Goal: Task Accomplishment & Management: Complete application form

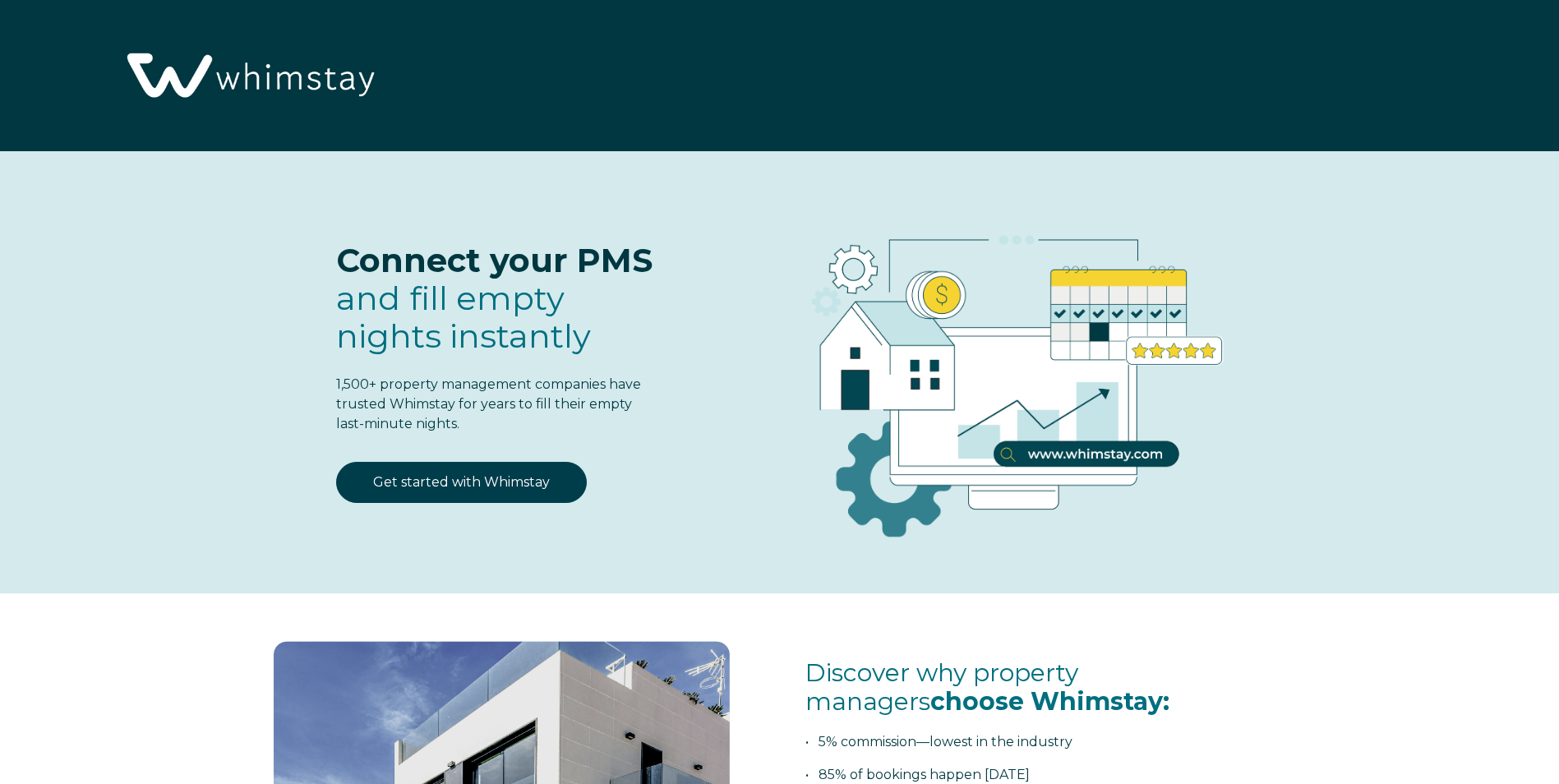
select select "US"
select select "Standard"
click at [530, 474] on link "Get started with Whimstay" at bounding box center [461, 482] width 251 height 41
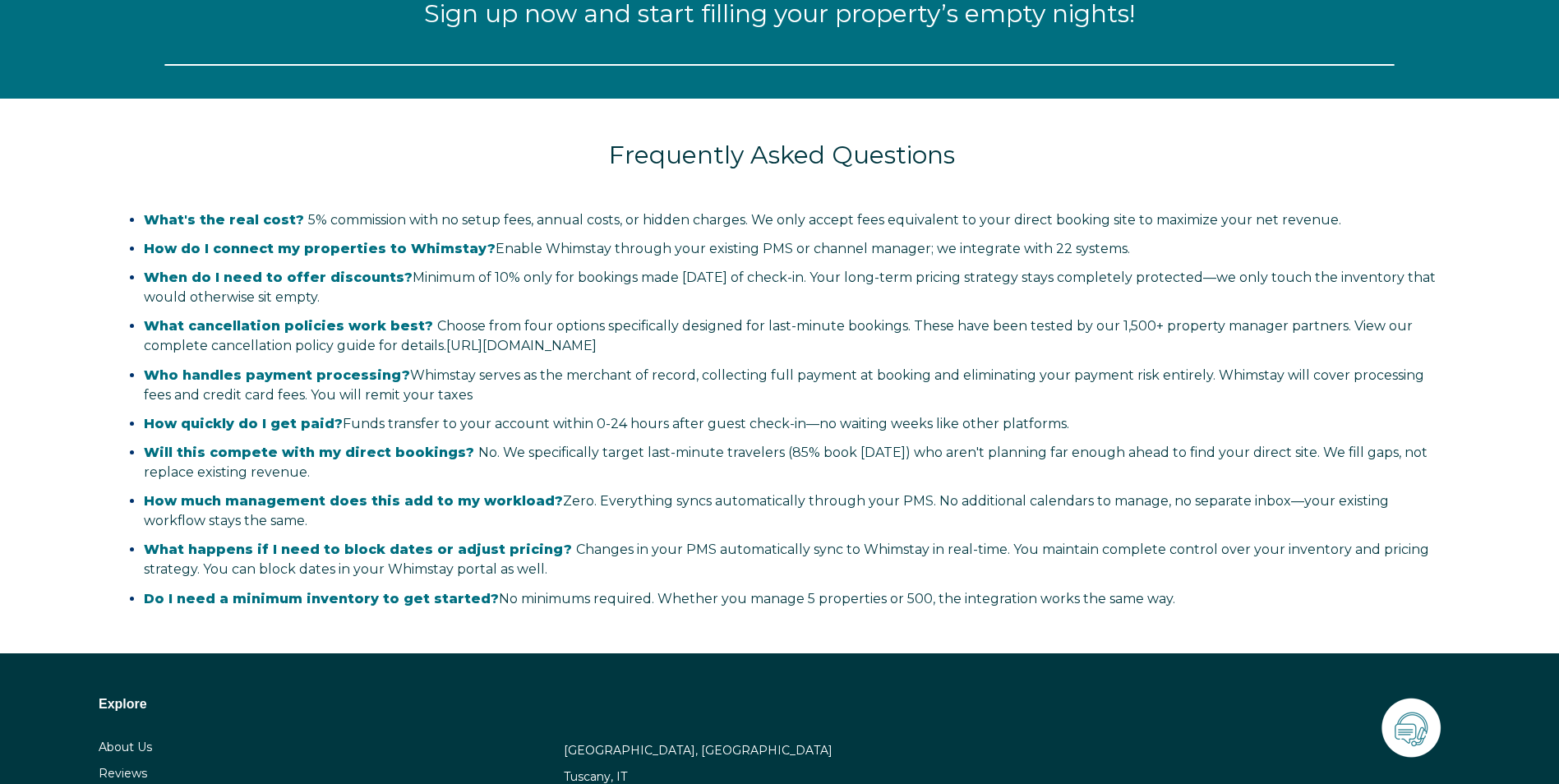
select select "US"
select select "Standard"
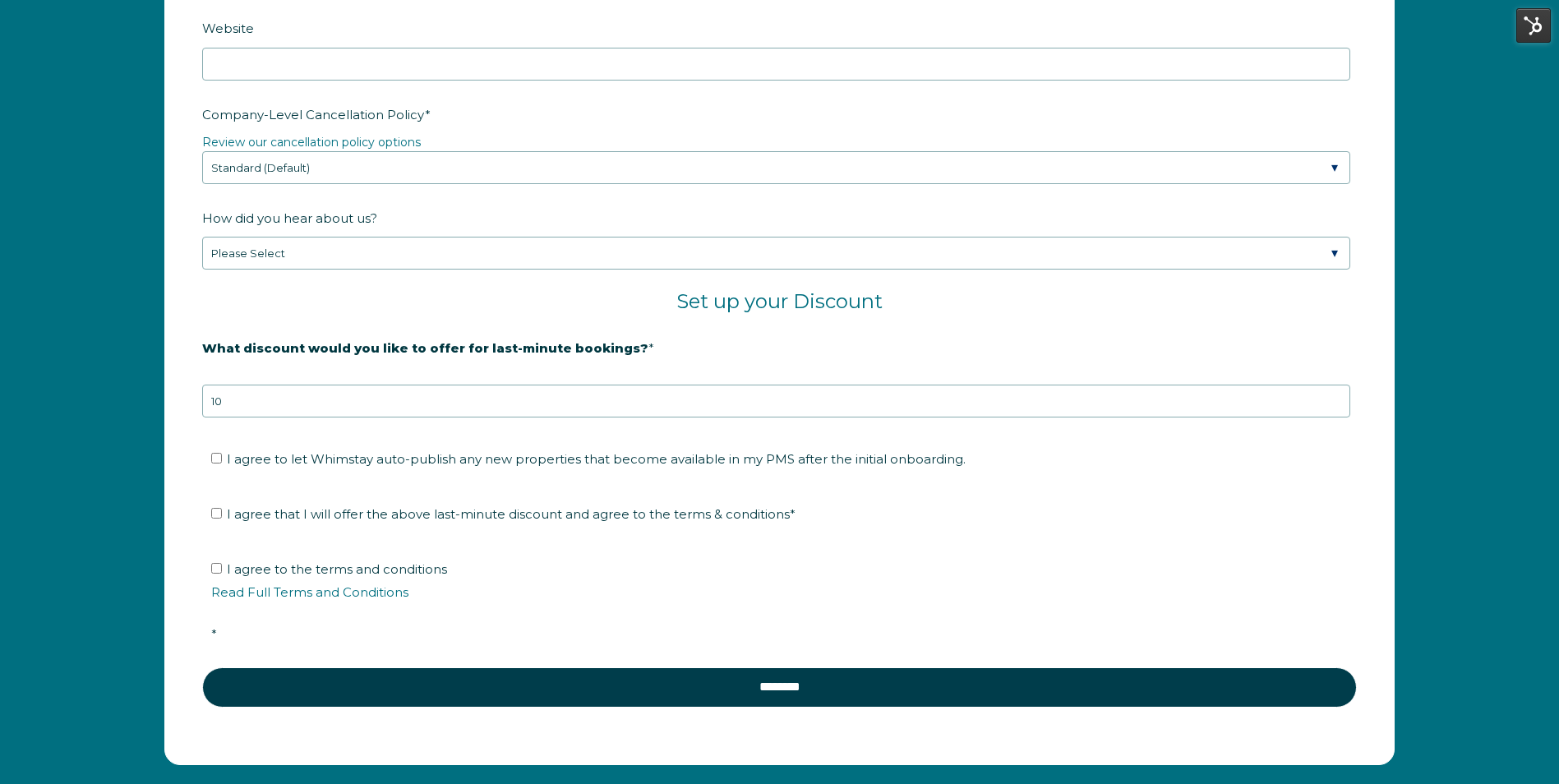
scroll to position [2662, 0]
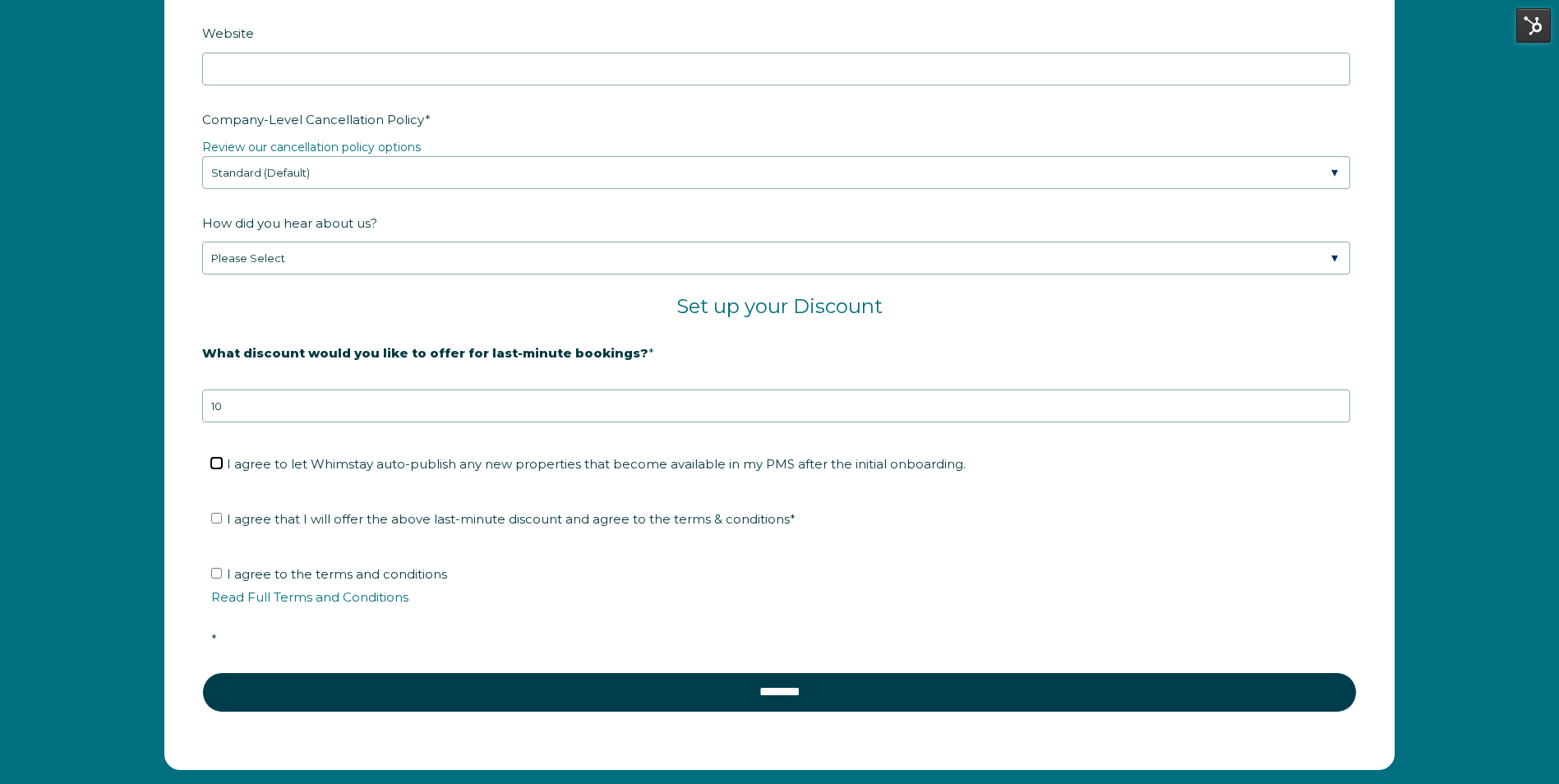
click at [217, 464] on input "I agree to let Whimstay auto-publish any new properties that become available i…" at bounding box center [217, 463] width 11 height 11
checkbox input "true"
click at [220, 519] on input "I agree that I will offer the above last-minute discount and agree to the terms…" at bounding box center [217, 518] width 11 height 11
checkbox input "true"
click at [216, 573] on input "I agree to the terms and conditions Read Full Terms and Conditions *" at bounding box center [217, 573] width 11 height 11
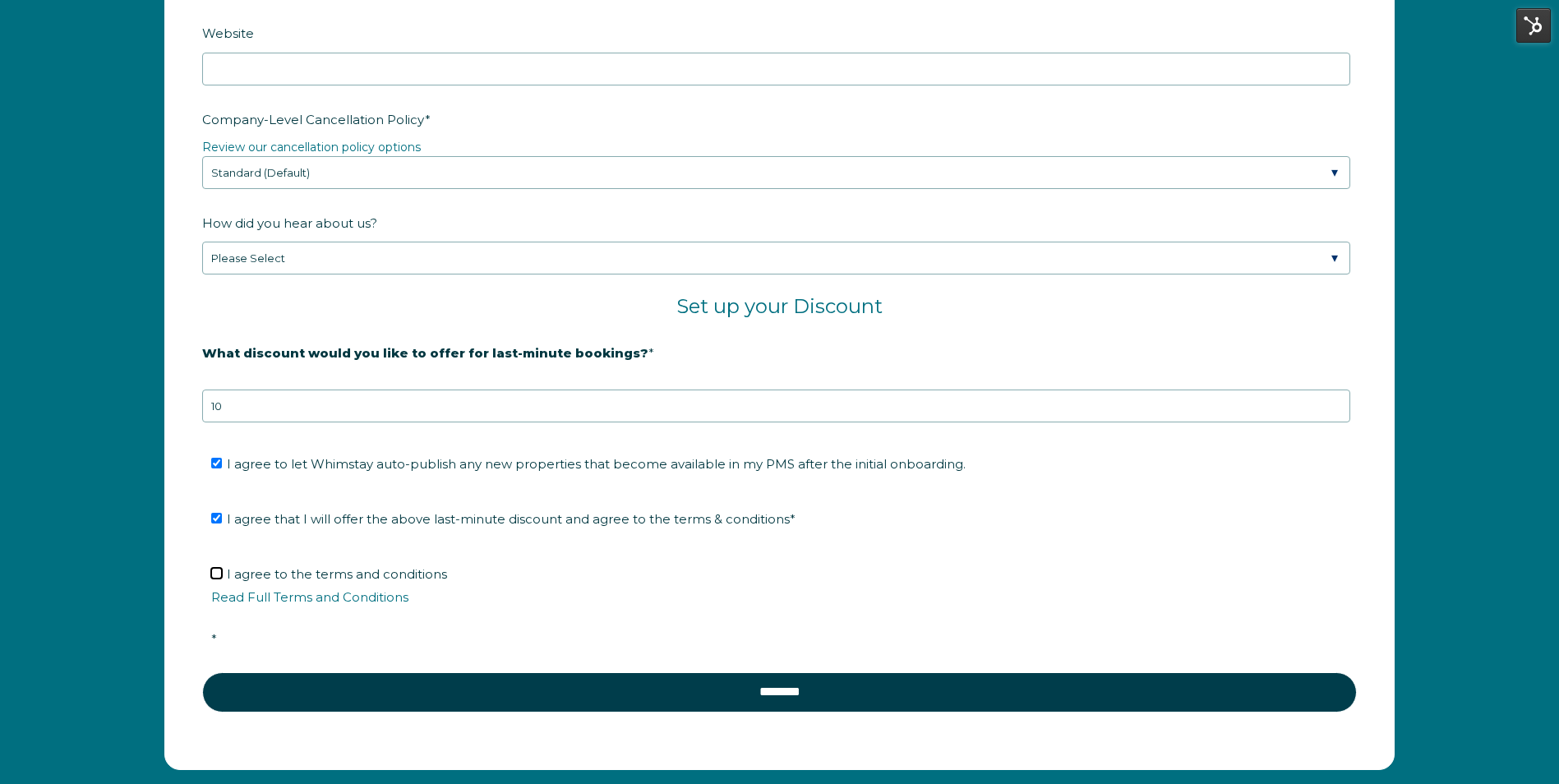
checkbox input "true"
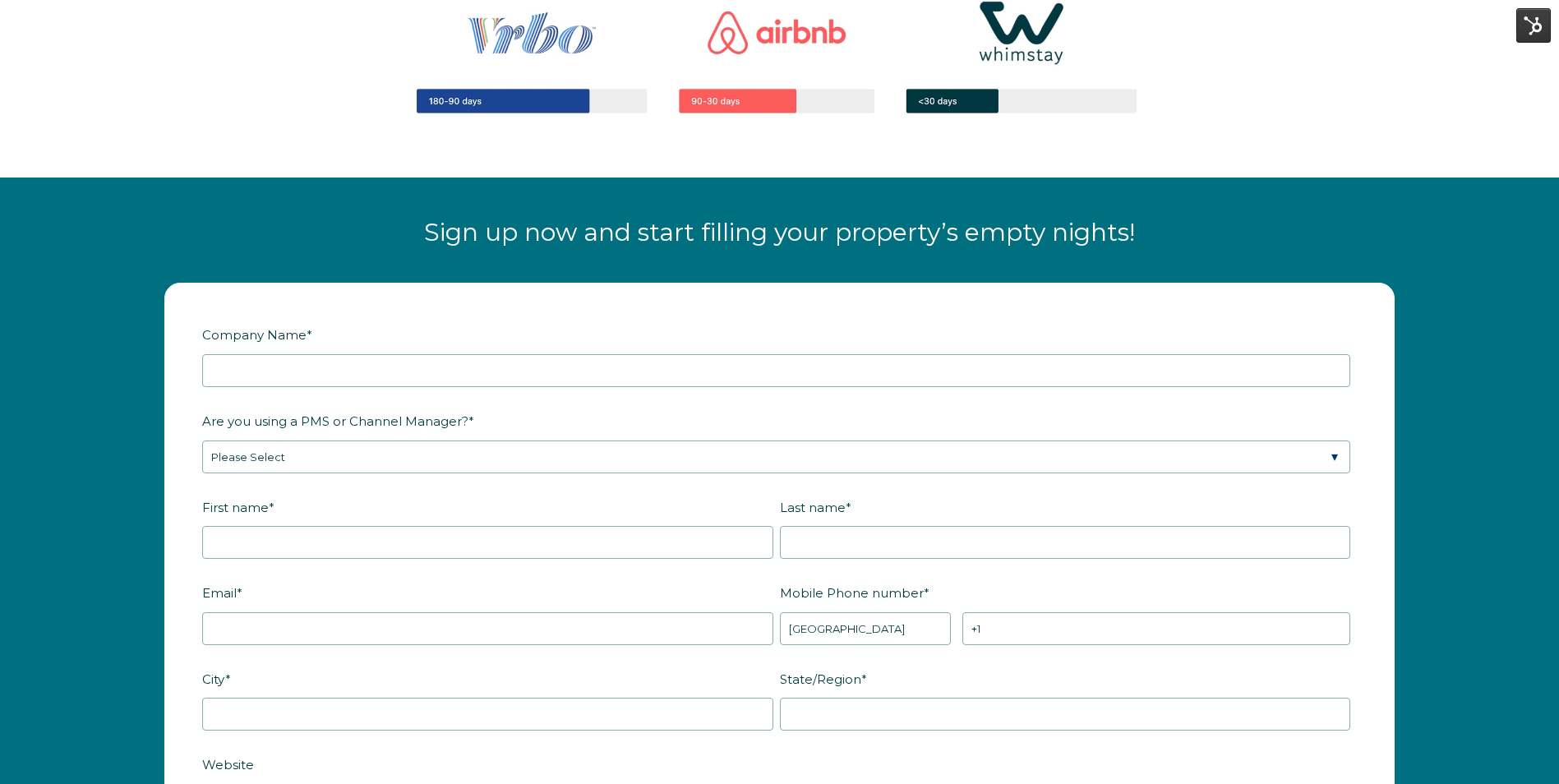
scroll to position [2033, 0]
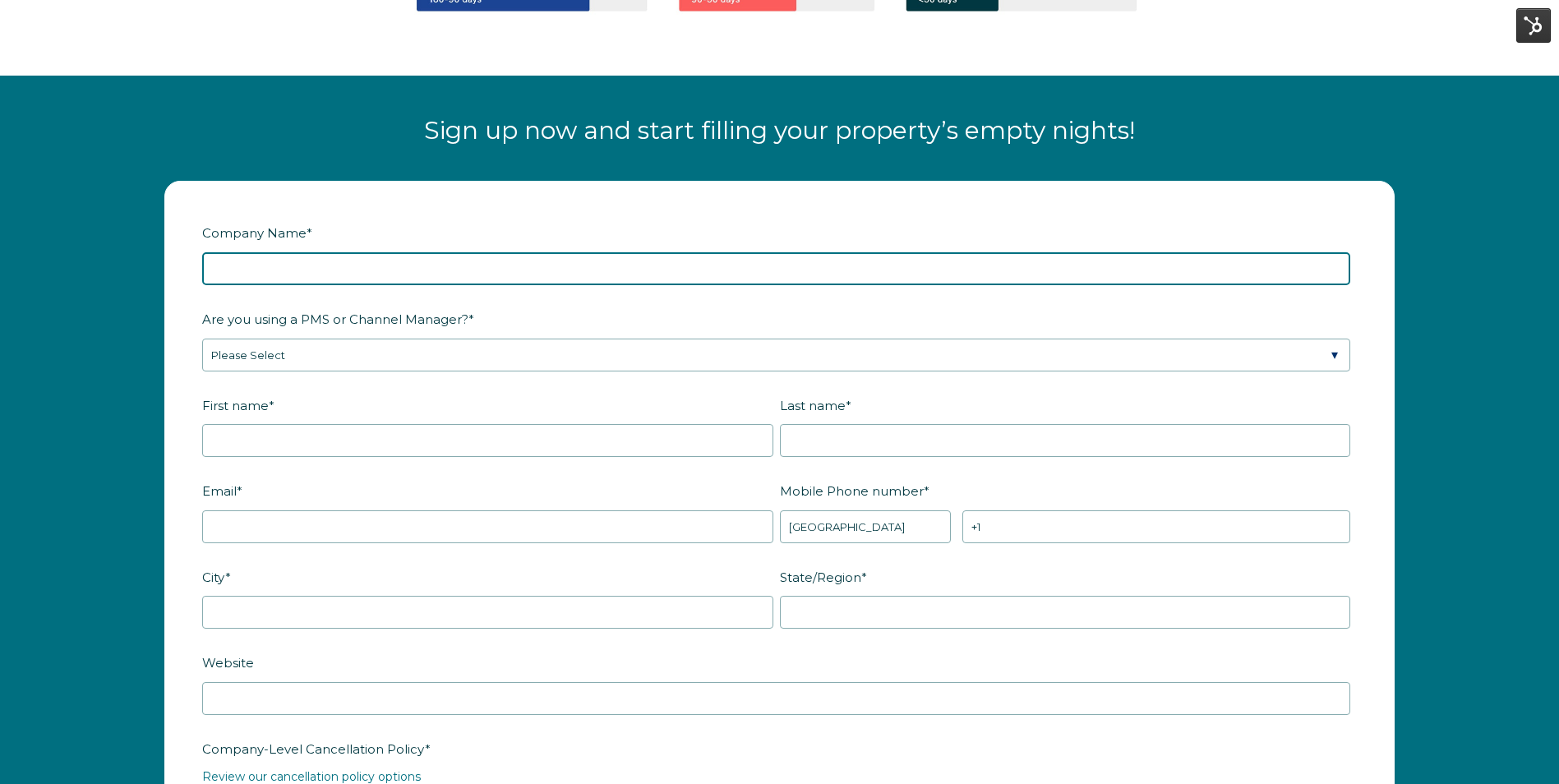
click at [810, 270] on input "Company Name *" at bounding box center [776, 269] width 1148 height 33
paste input "Orquera [US_STATE] Investments"
type input "Orquera [US_STATE] Investments"
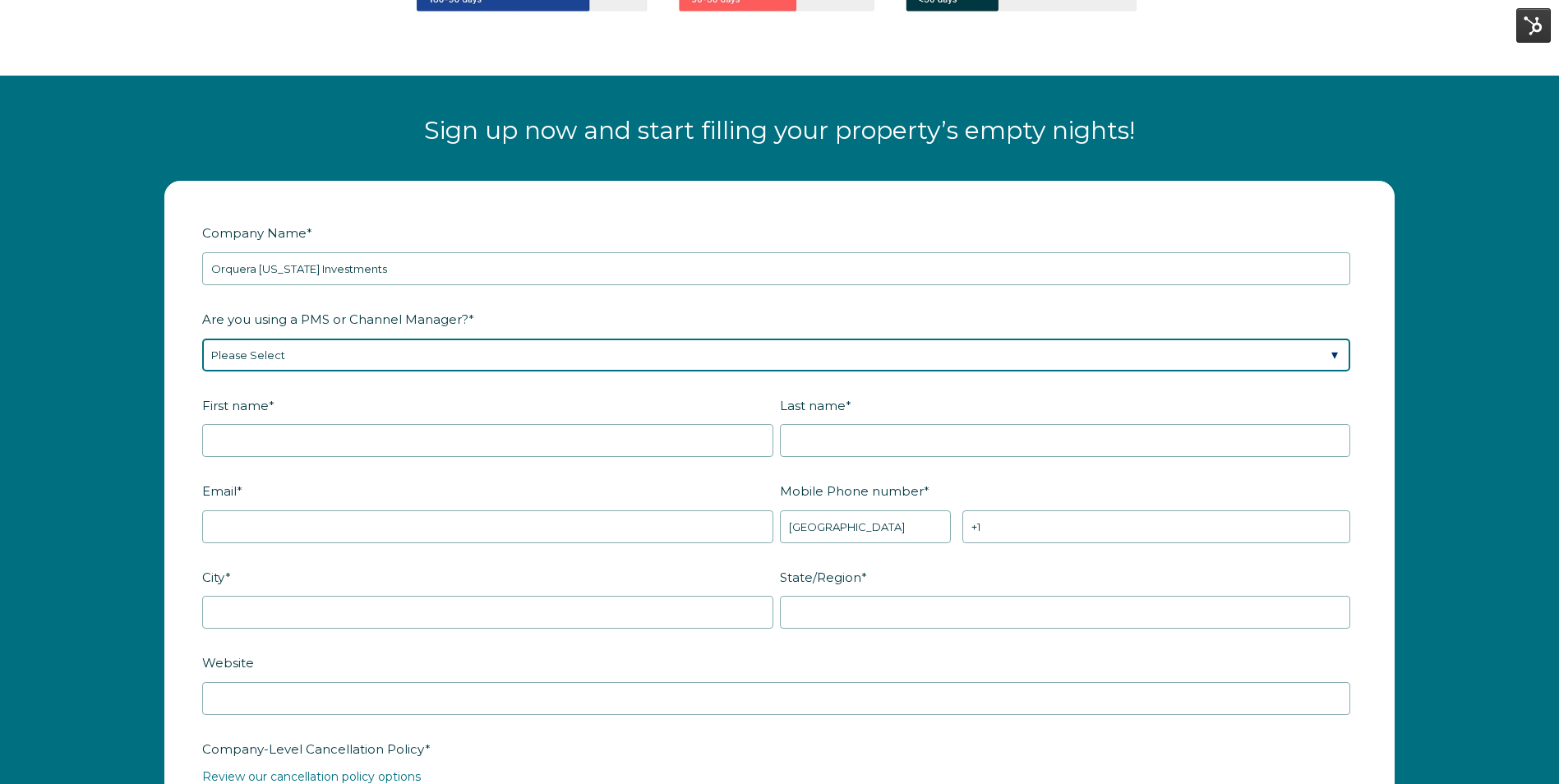
click at [285, 356] on select "Please Select Barefoot BookingPal Boost Brightside CiiRUS Escapia Guesty Hostaw…" at bounding box center [776, 355] width 1148 height 33
select select "NextPax"
click at [202, 339] on select "Please Select Barefoot BookingPal Boost Brightside CiiRUS Escapia Guesty Hostaw…" at bounding box center [776, 355] width 1148 height 33
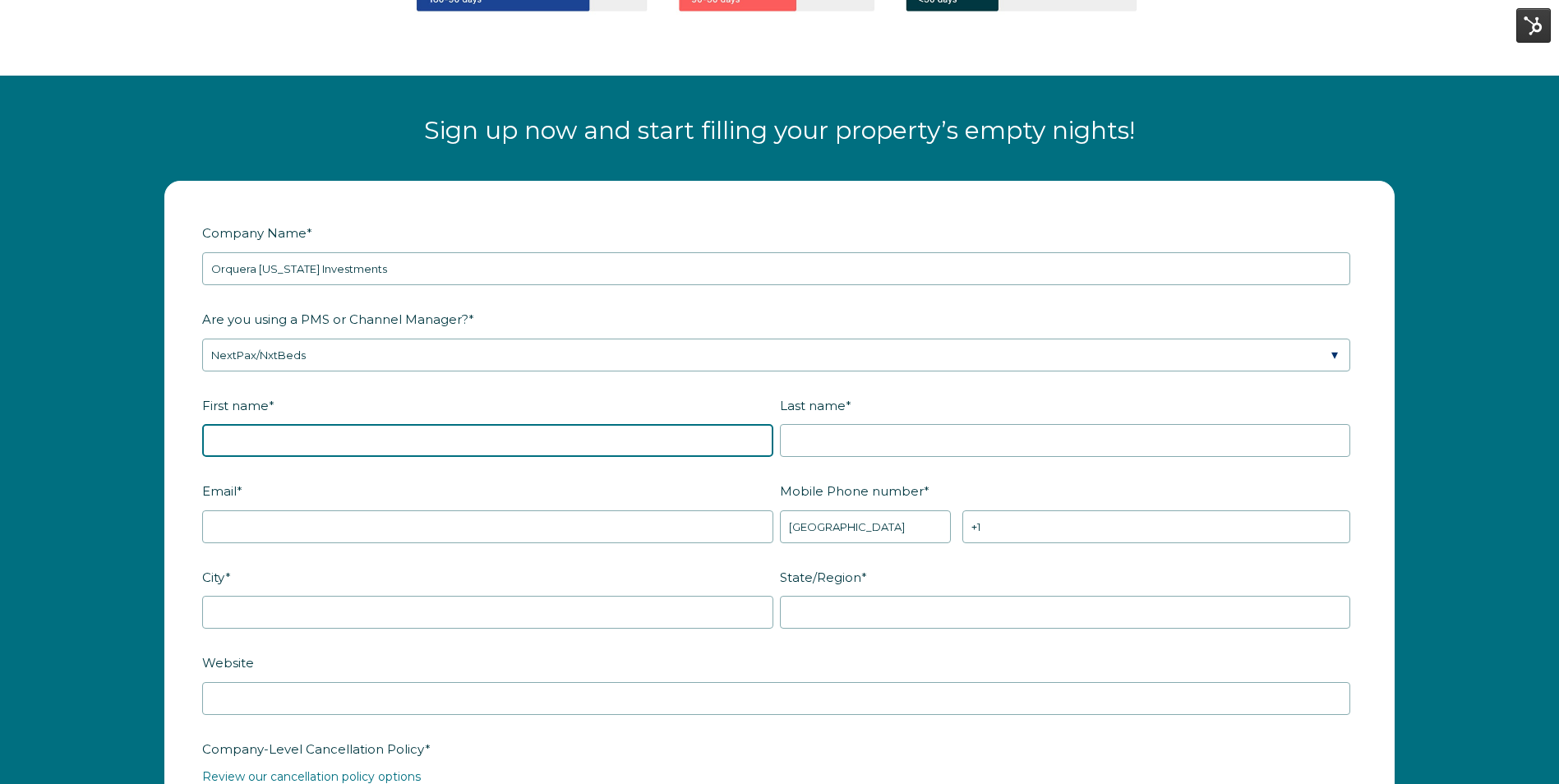
click at [252, 437] on input "First name *" at bounding box center [487, 441] width 571 height 33
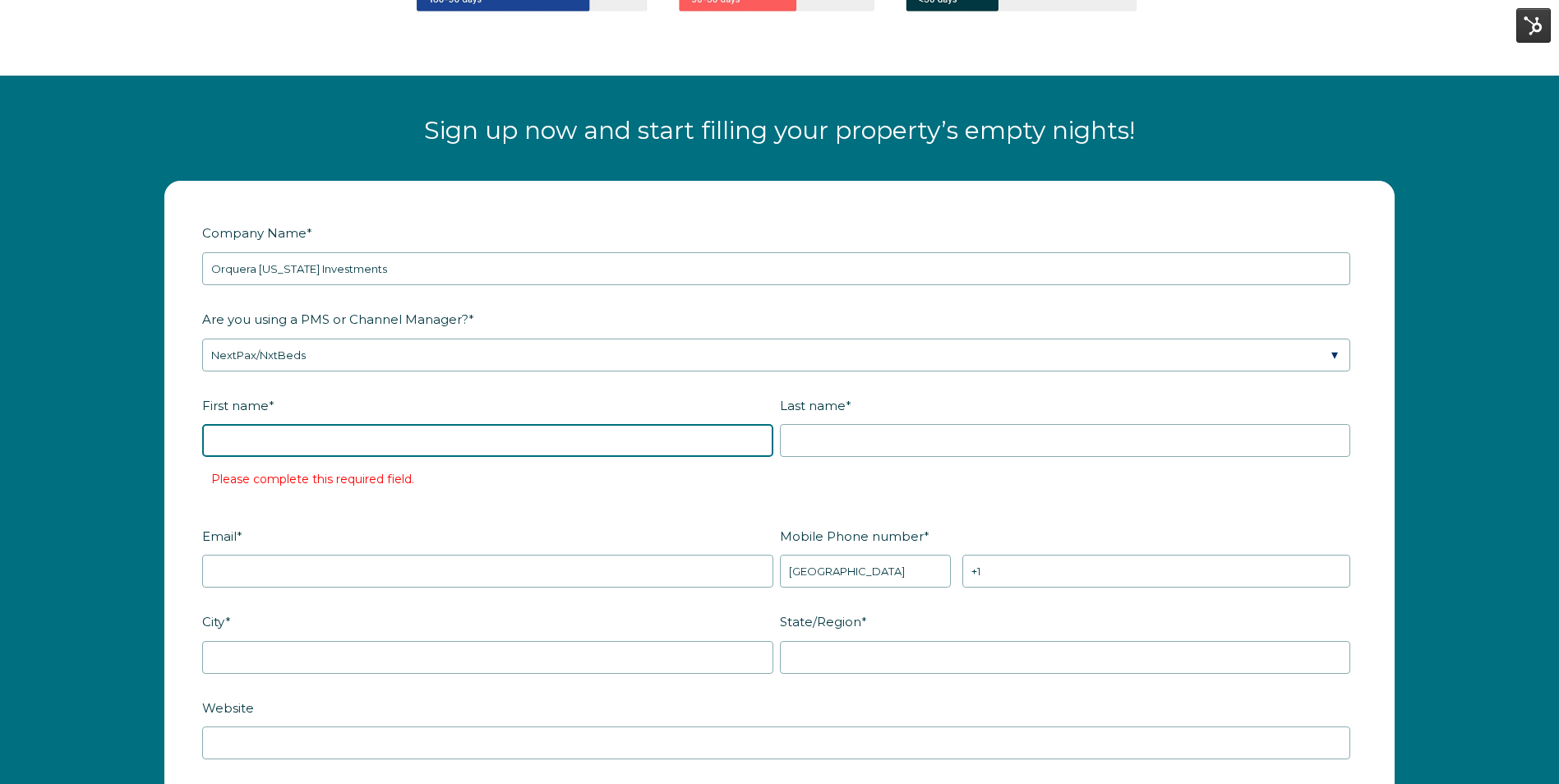
click at [320, 442] on input "First name *" at bounding box center [487, 441] width 571 height 33
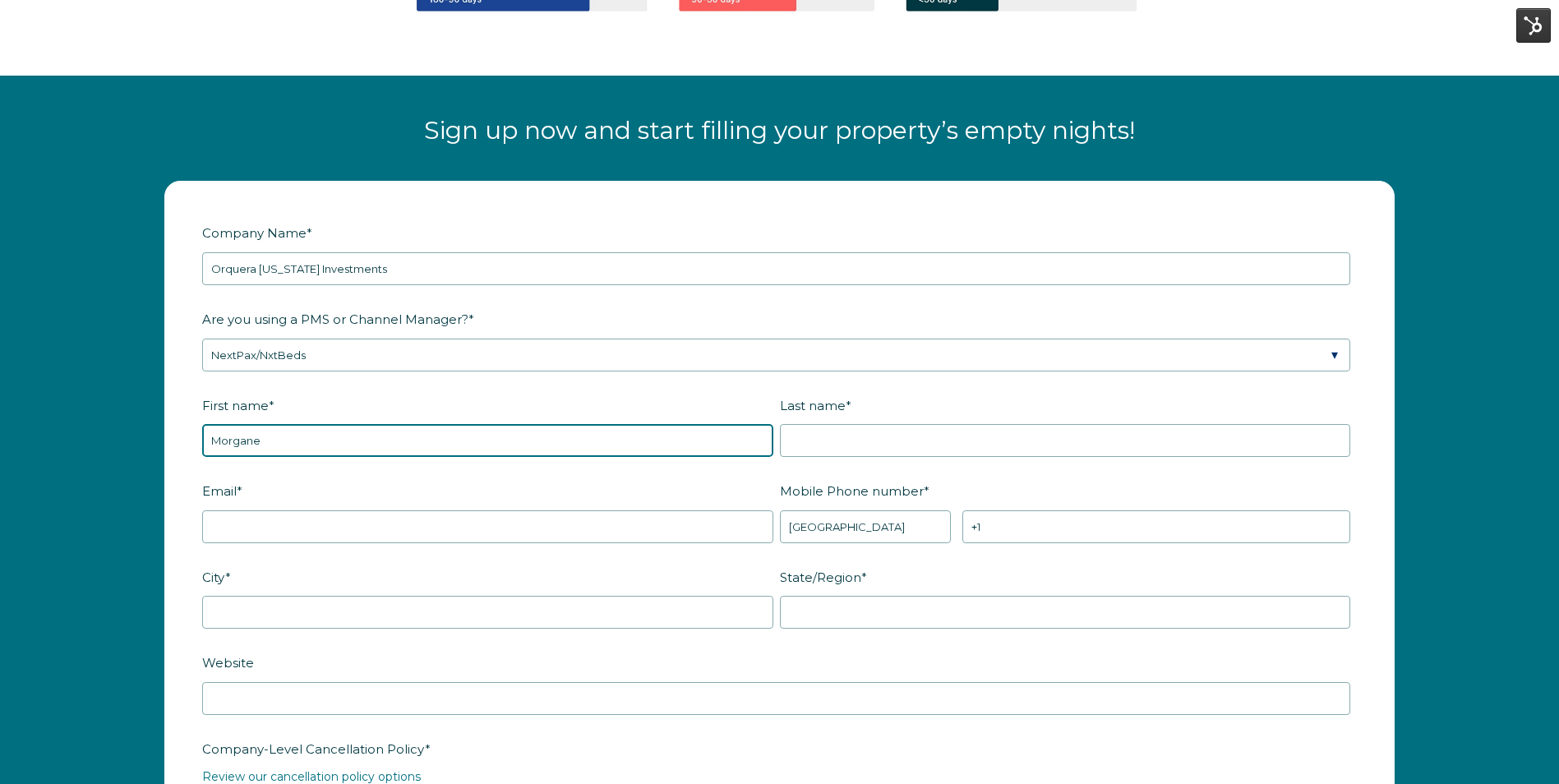
type input "Morgane"
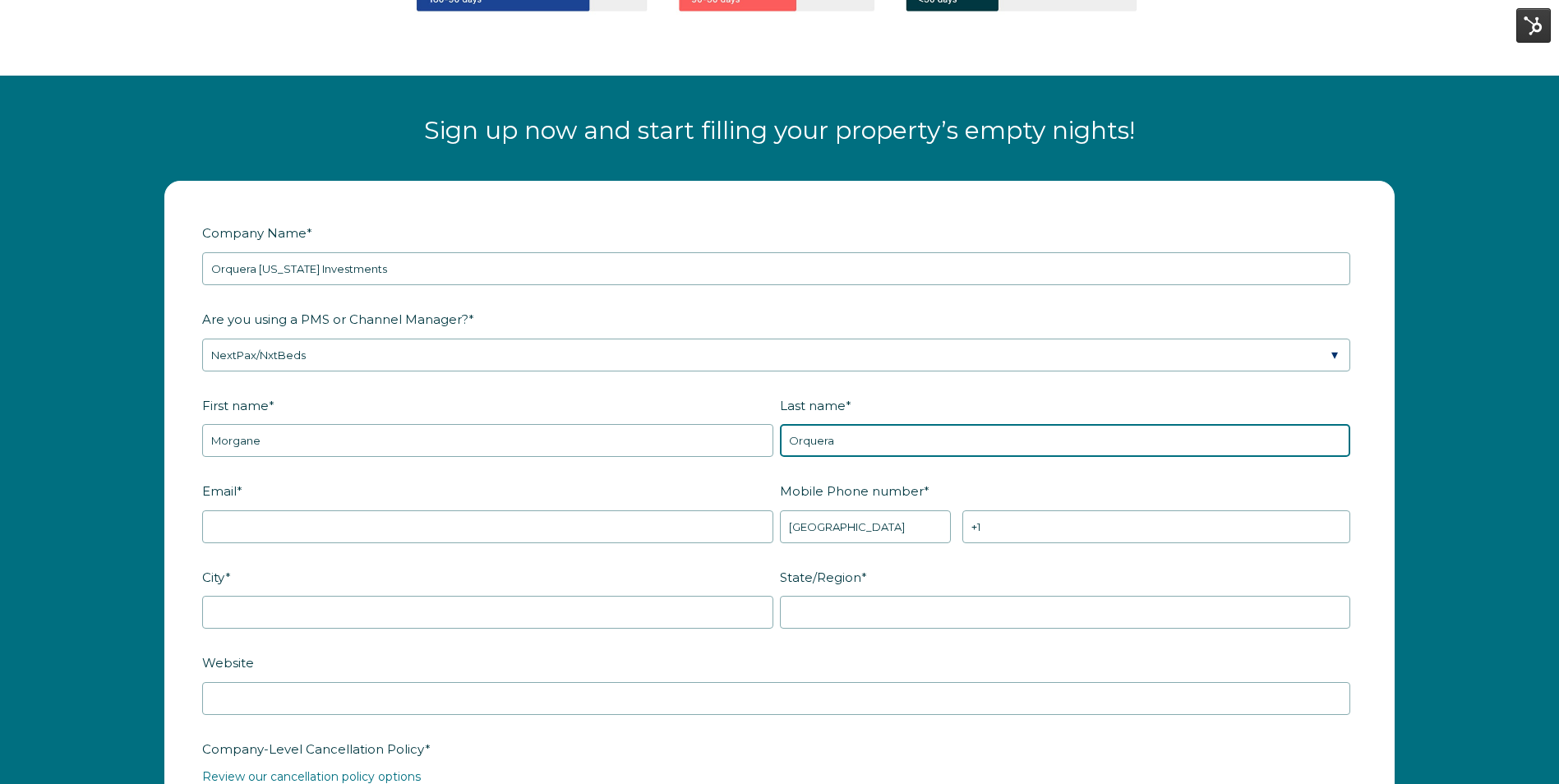
type input "Orquera"
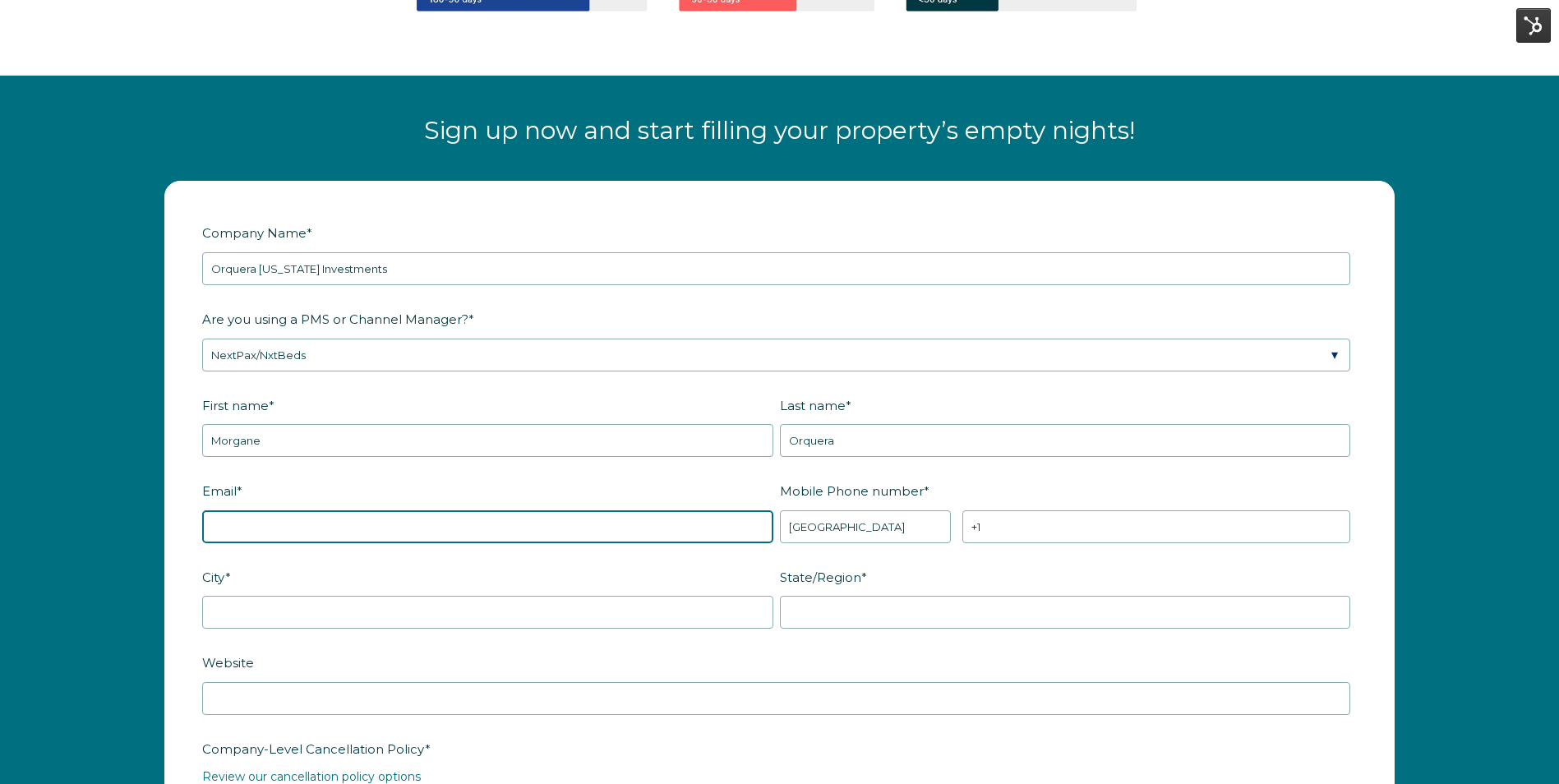
click at [269, 536] on input "Email *" at bounding box center [487, 527] width 571 height 33
paste input "[EMAIL_ADDRESS][DOMAIN_NAME]"
type input "[EMAIL_ADDRESS][DOMAIN_NAME]"
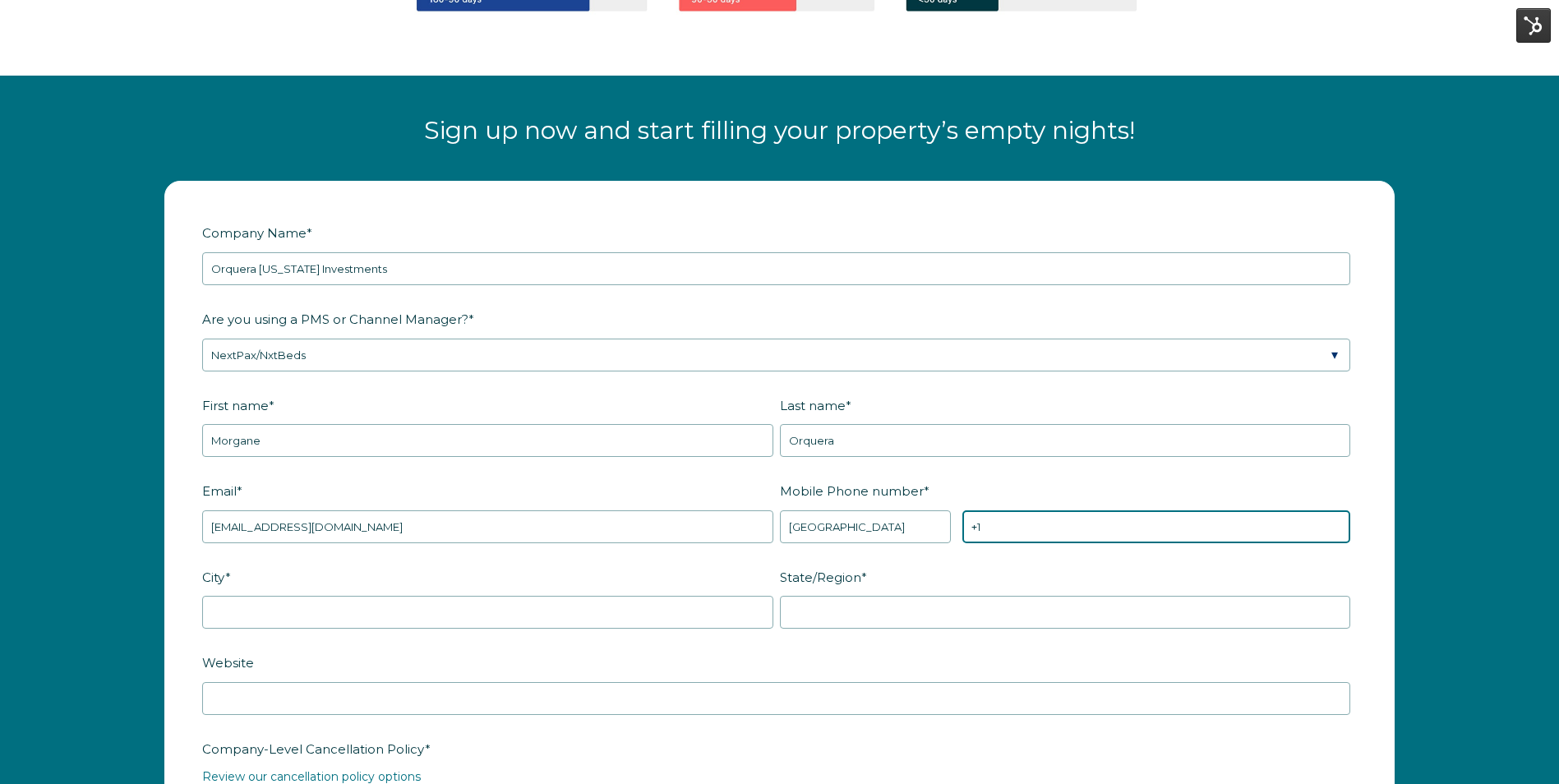
click at [1038, 519] on input "+1" at bounding box center [1155, 527] width 388 height 33
paste input "[PHONE_NUMBER]"
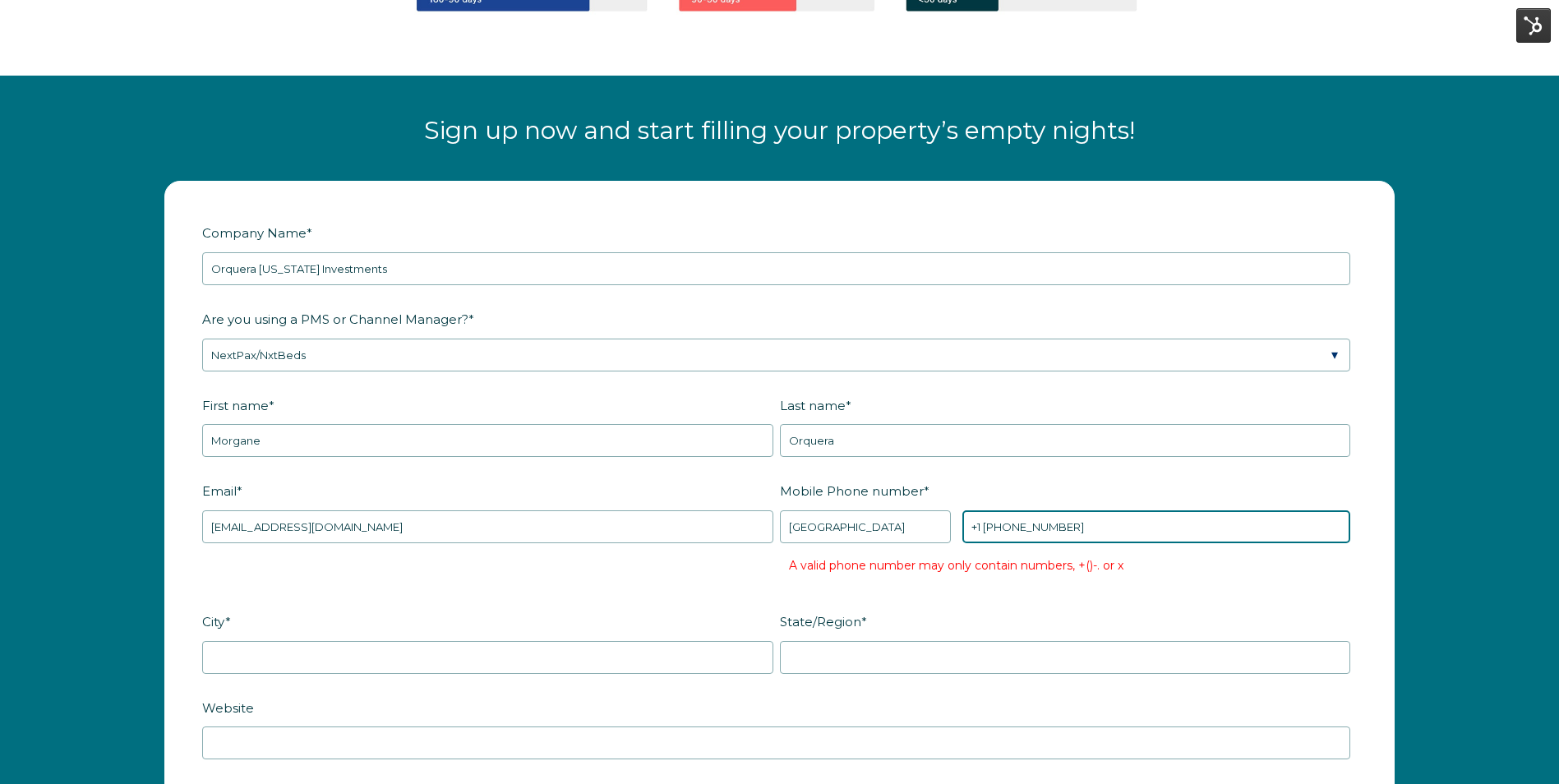
click at [994, 528] on input "+1 [PHONE_NUMBER]" at bounding box center [1155, 527] width 388 height 33
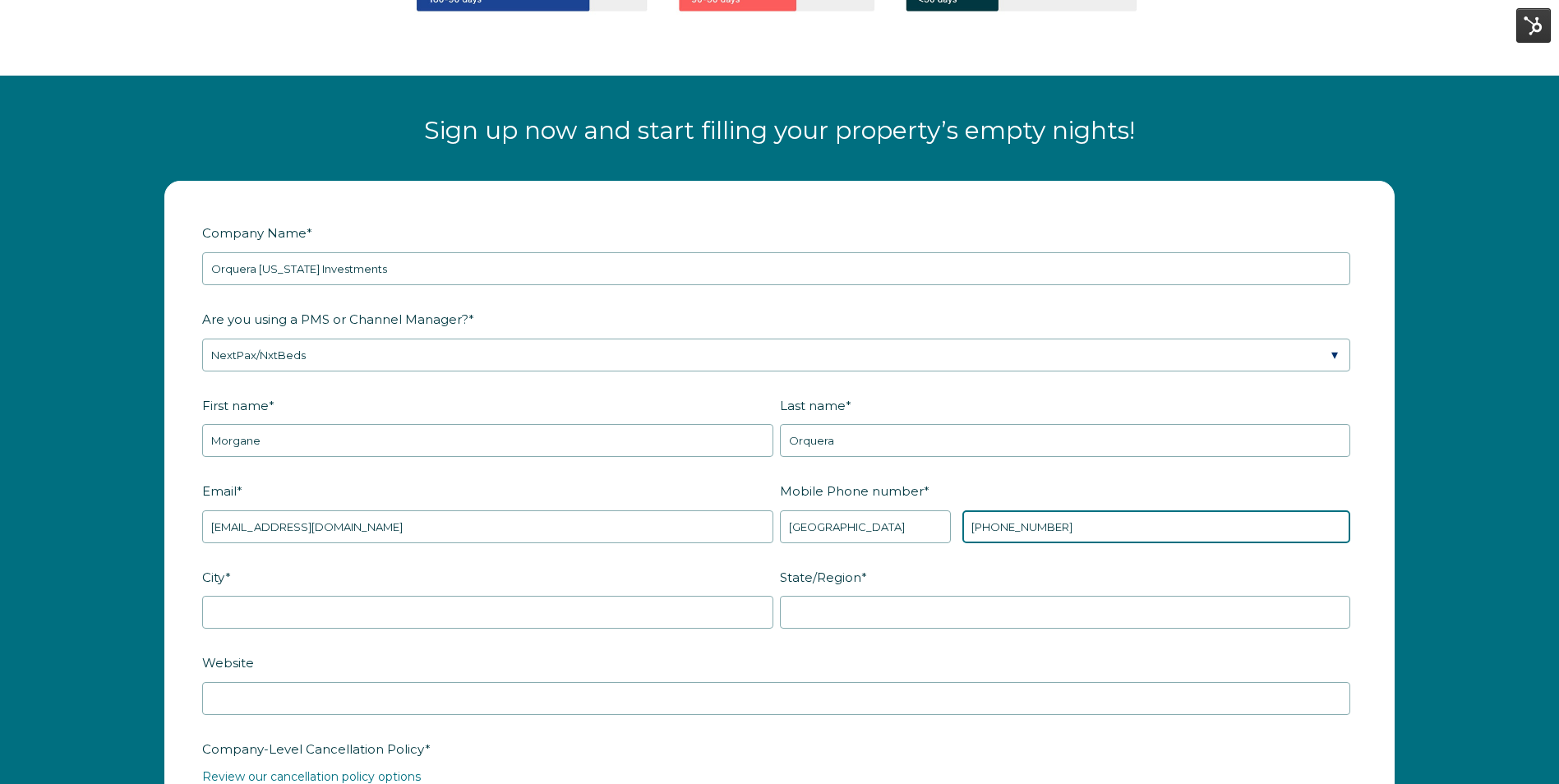
click at [1094, 532] on input "[PHONE_NUMBER]" at bounding box center [1155, 527] width 388 height 33
type input "[PHONE_NUMBER]"
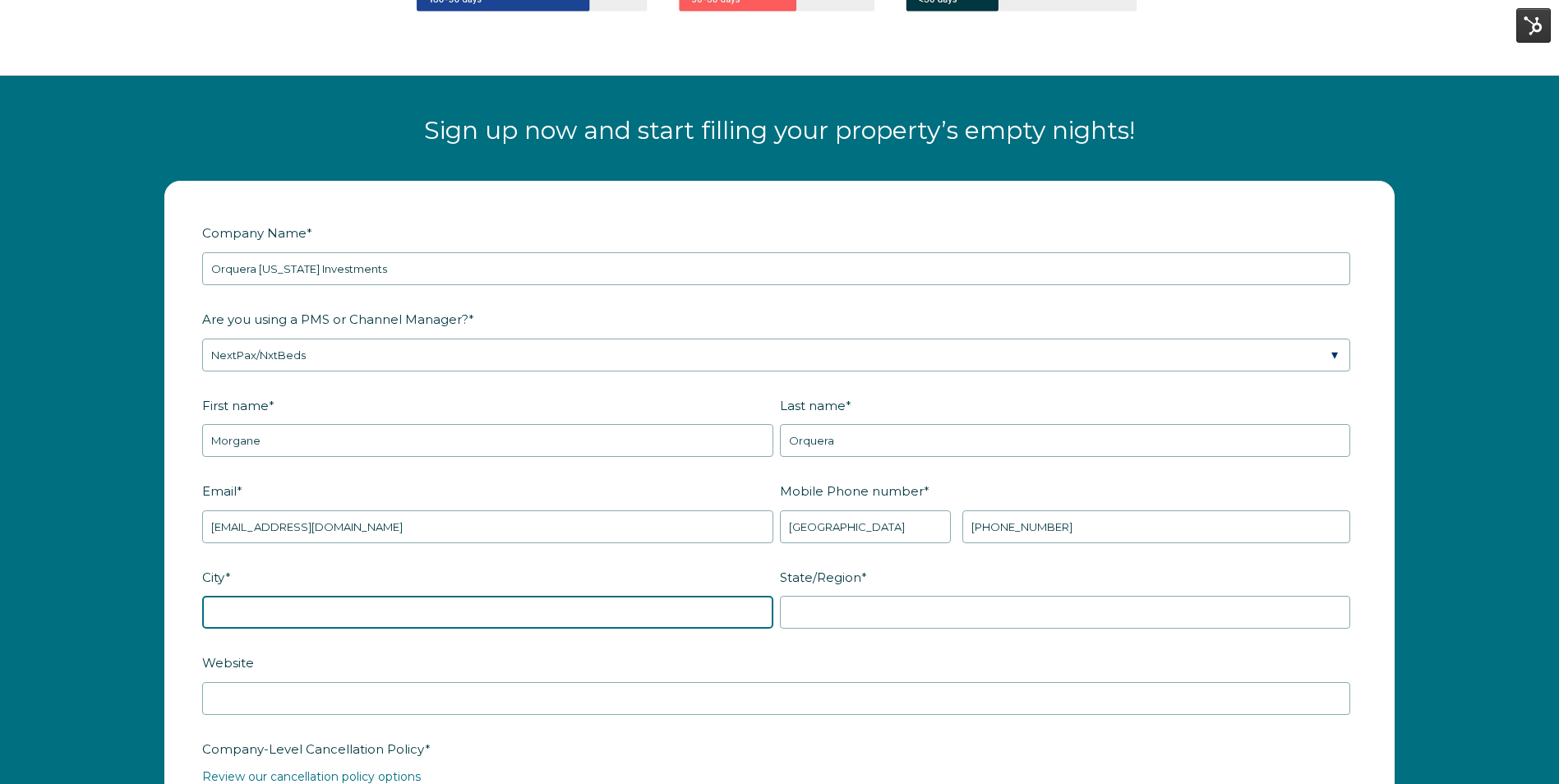
drag, startPoint x: 458, startPoint y: 611, endPoint x: 435, endPoint y: 607, distance: 23.3
click at [458, 611] on input "City *" at bounding box center [487, 613] width 571 height 33
click at [347, 610] on input "City *" at bounding box center [487, 613] width 571 height 33
type input "[GEOGRAPHIC_DATA]"
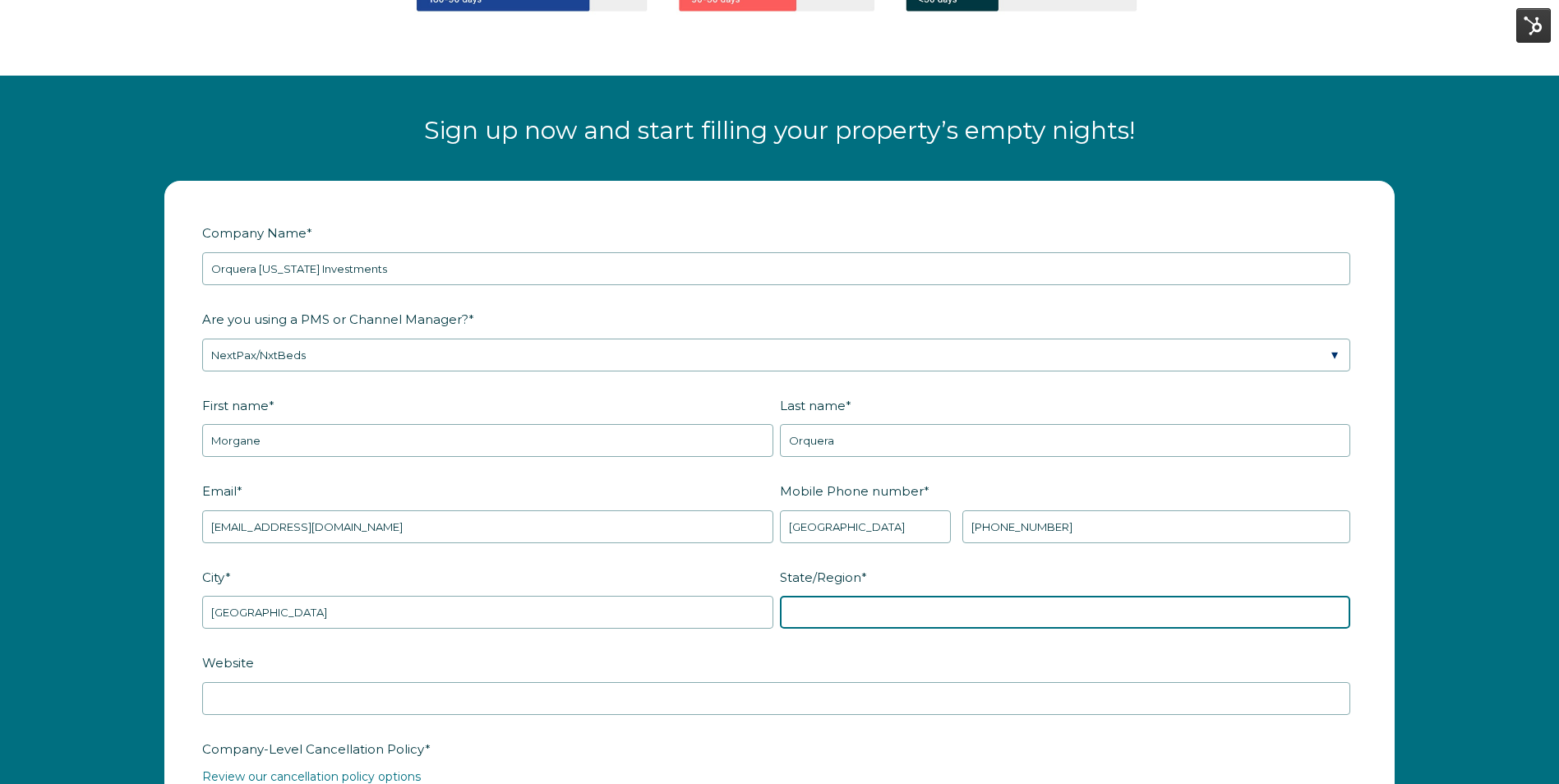
click at [881, 608] on input "State/Region *" at bounding box center [1065, 613] width 571 height 33
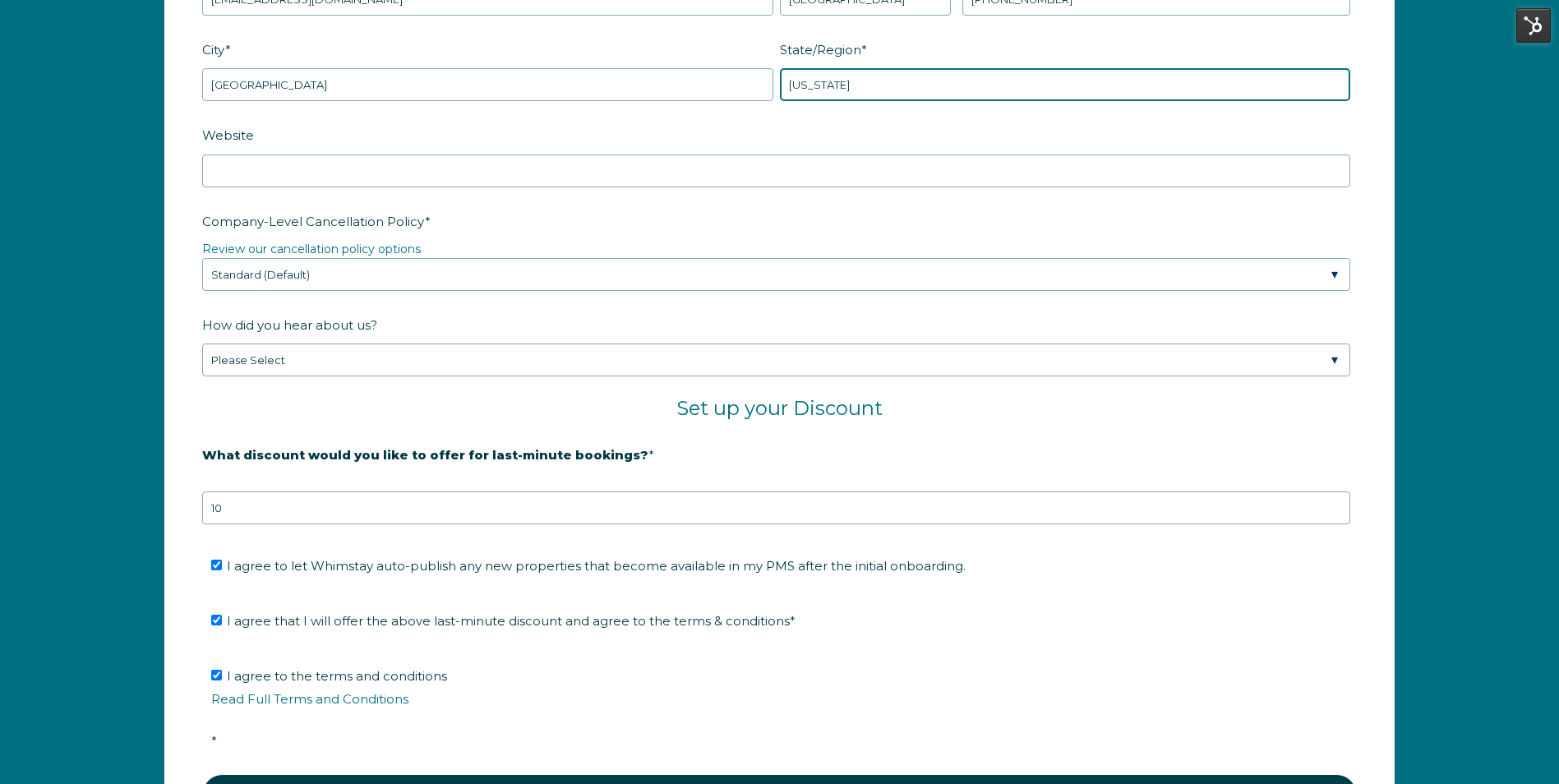
scroll to position [2657, 0]
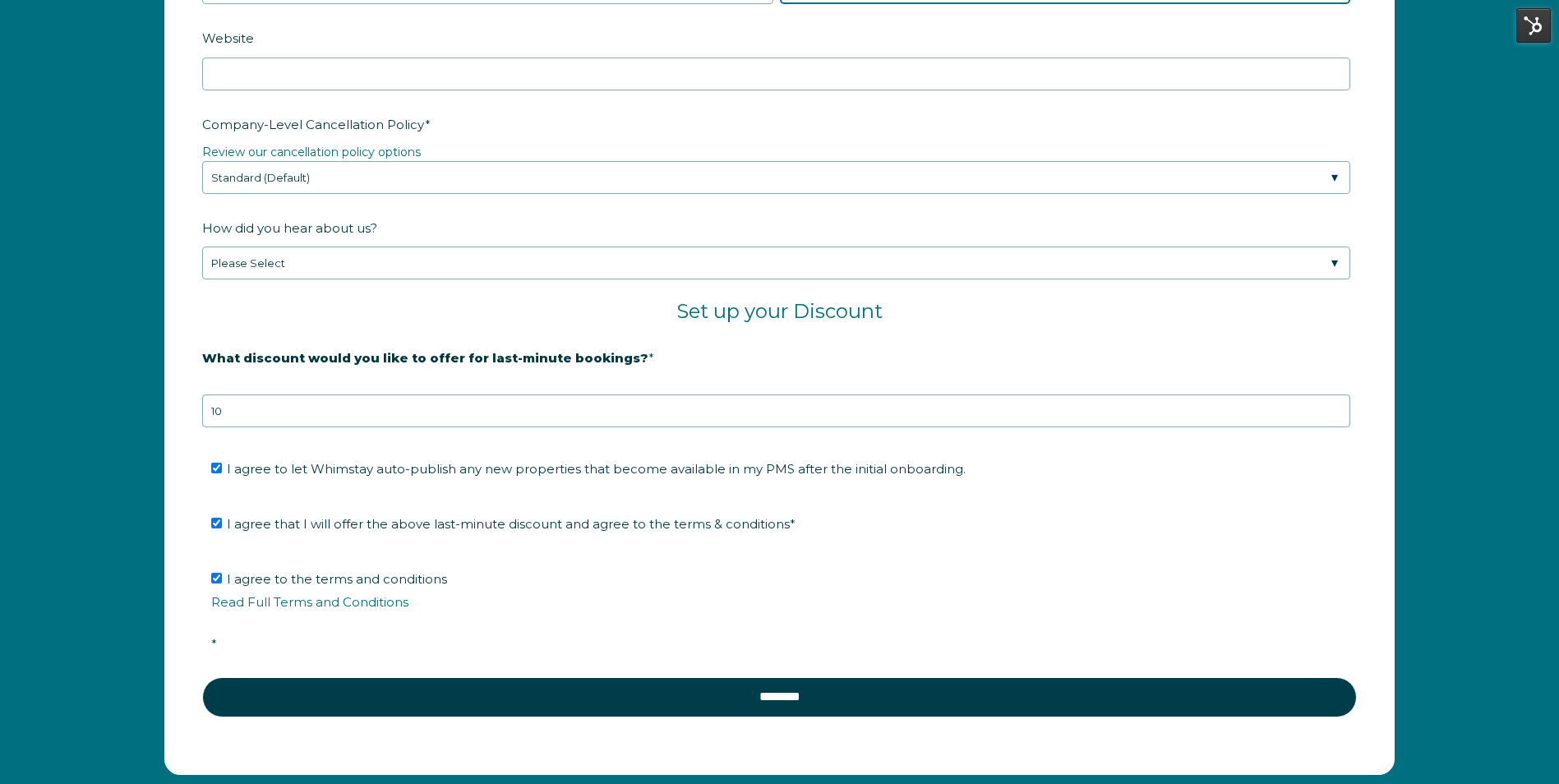
type input "[US_STATE]"
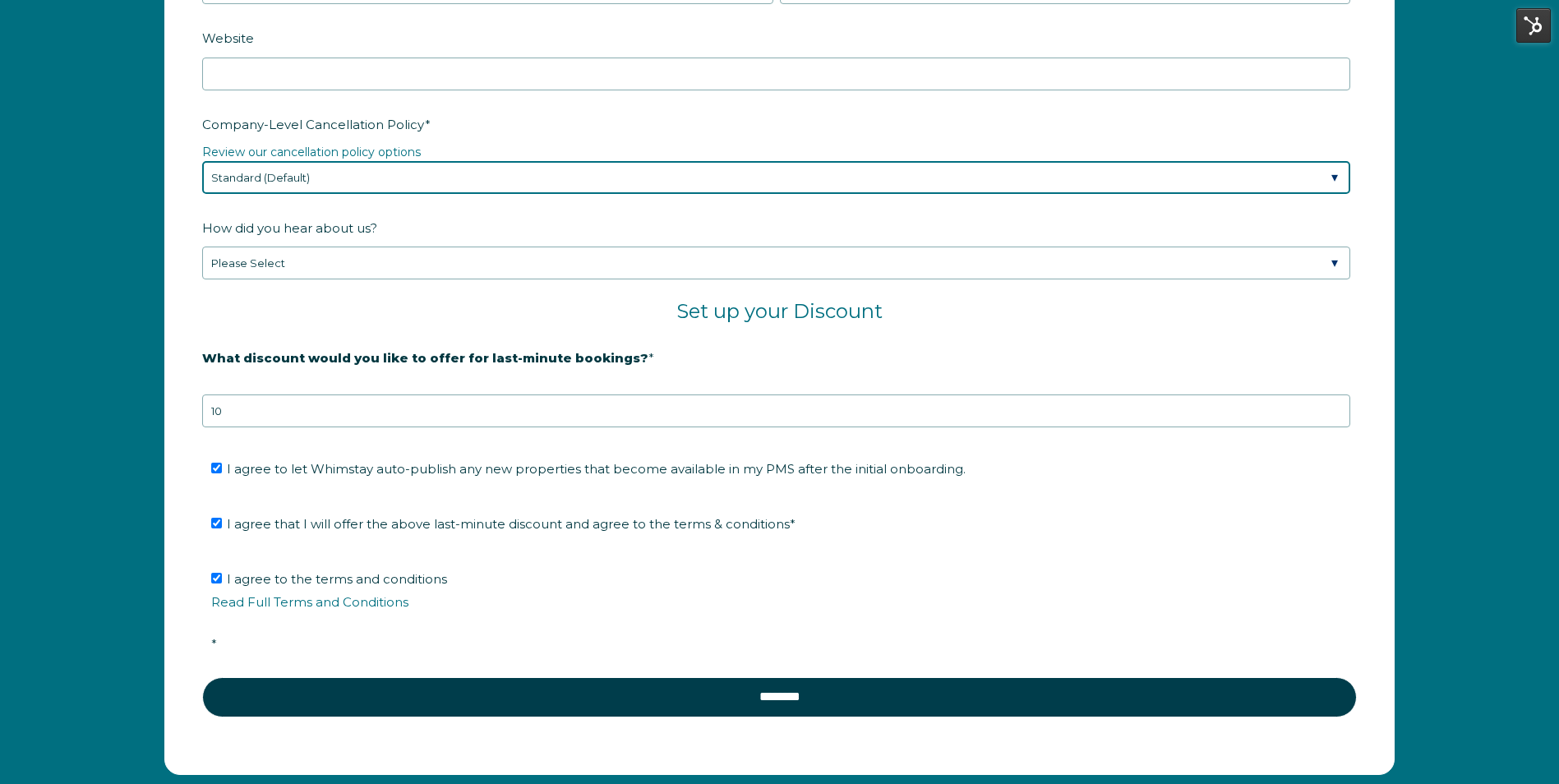
click at [414, 181] on select "Please Select Partial Standard (Default) Moderate Strict" at bounding box center [776, 178] width 1148 height 33
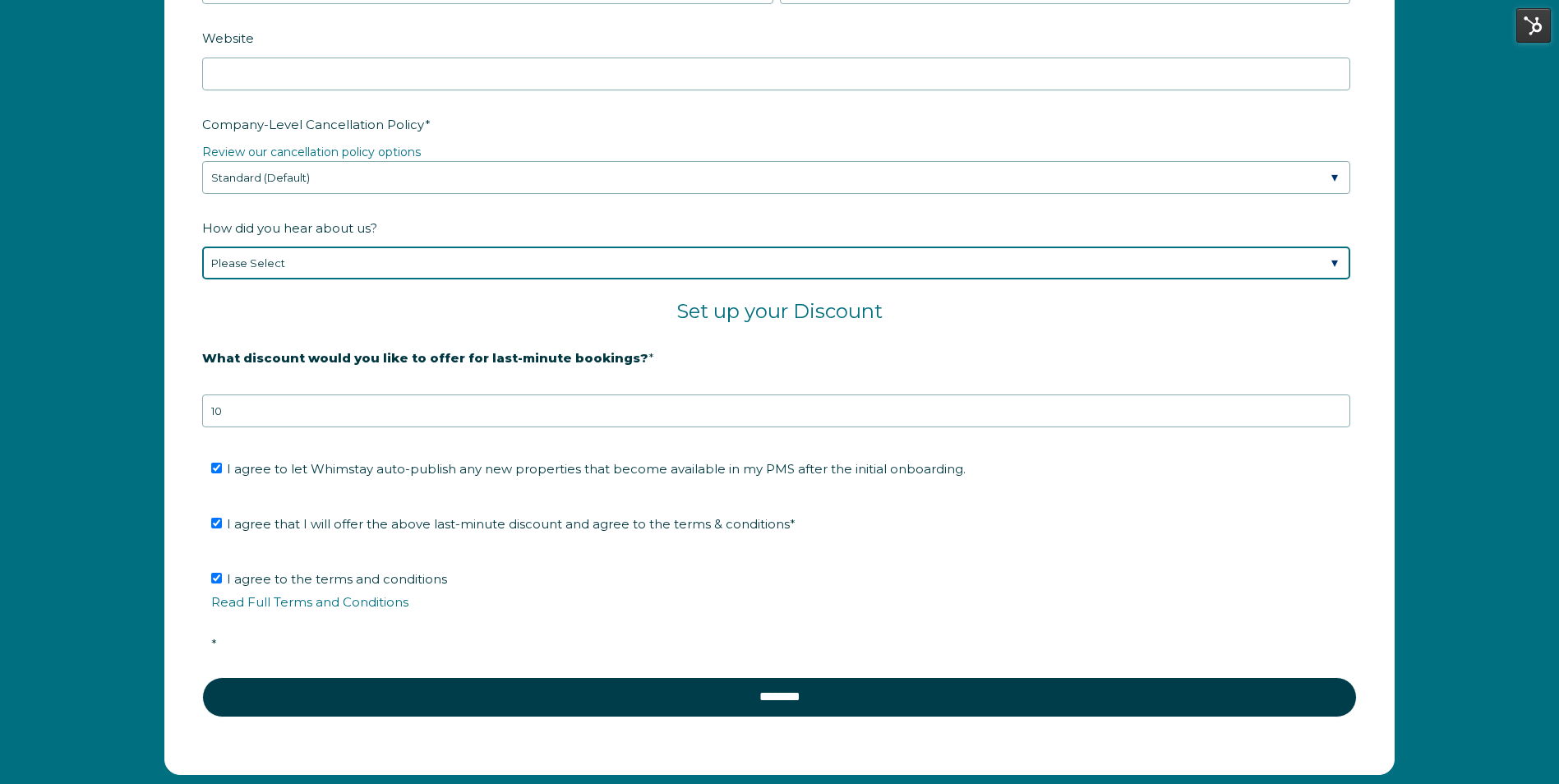
click at [380, 268] on select "Please Select Found Whimstay through a Google search Spoke to a Whimstay salesp…" at bounding box center [776, 263] width 1148 height 33
select select "Google Search"
click at [202, 246] on select "Please Select Found Whimstay through a Google search Spoke to a Whimstay salesp…" at bounding box center [776, 263] width 1148 height 33
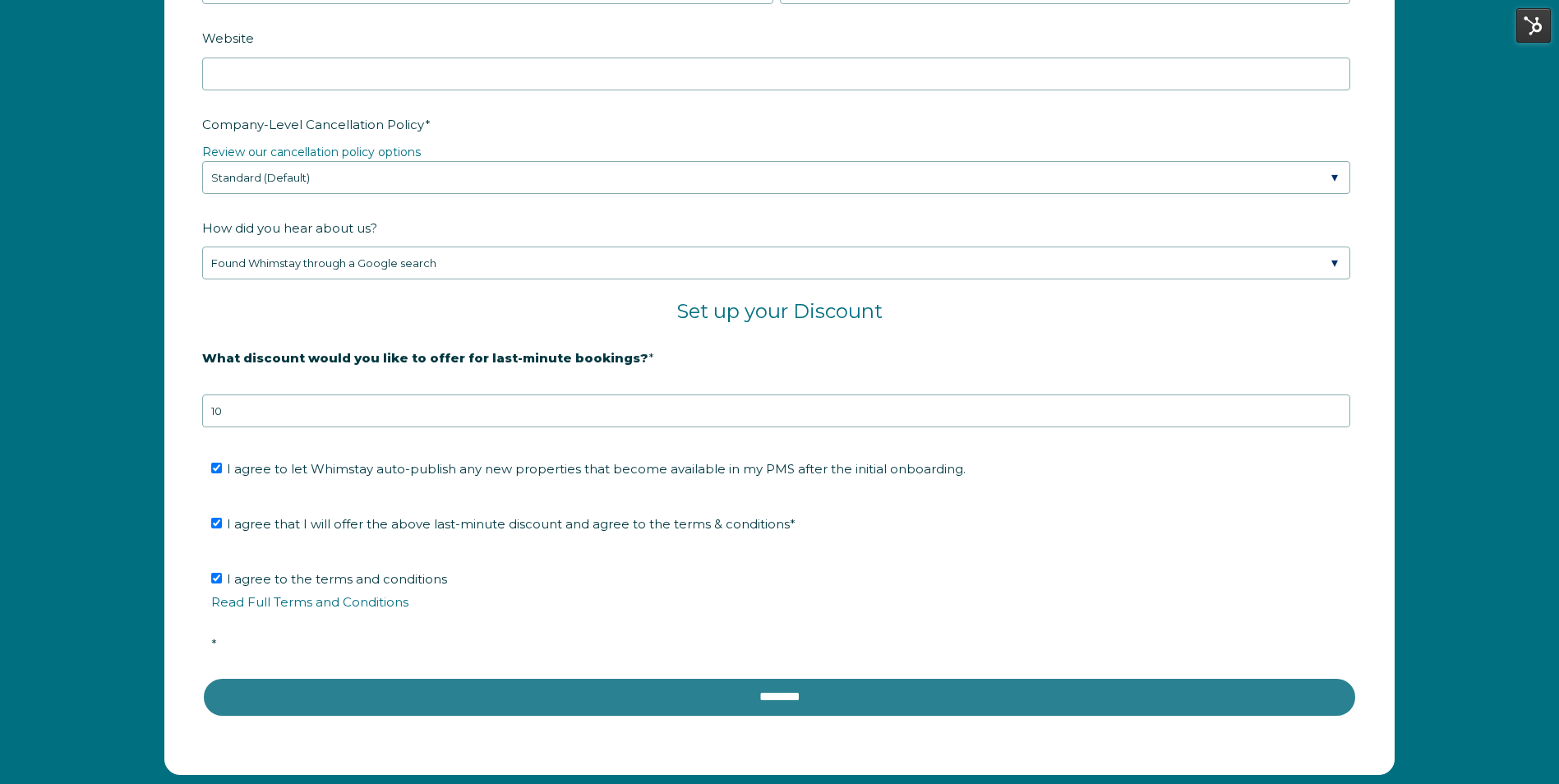
click at [759, 698] on input "********" at bounding box center [779, 696] width 1154 height 40
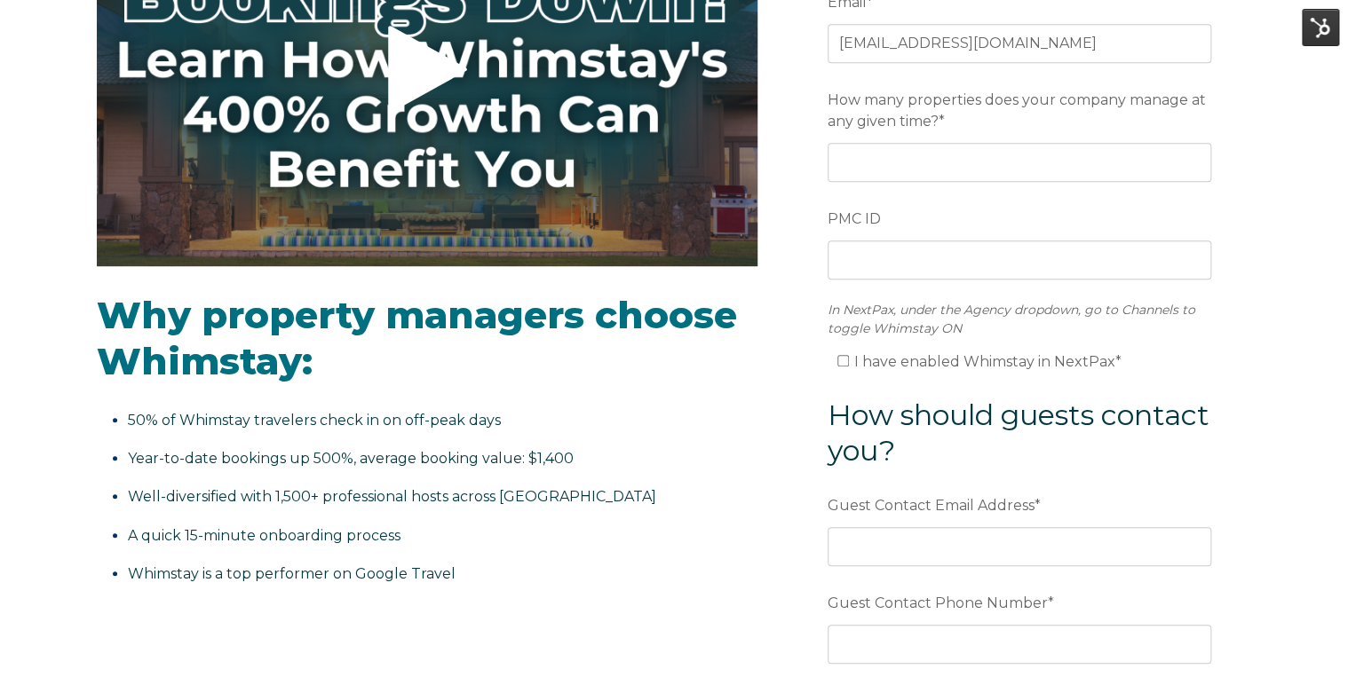
scroll to position [413, 0]
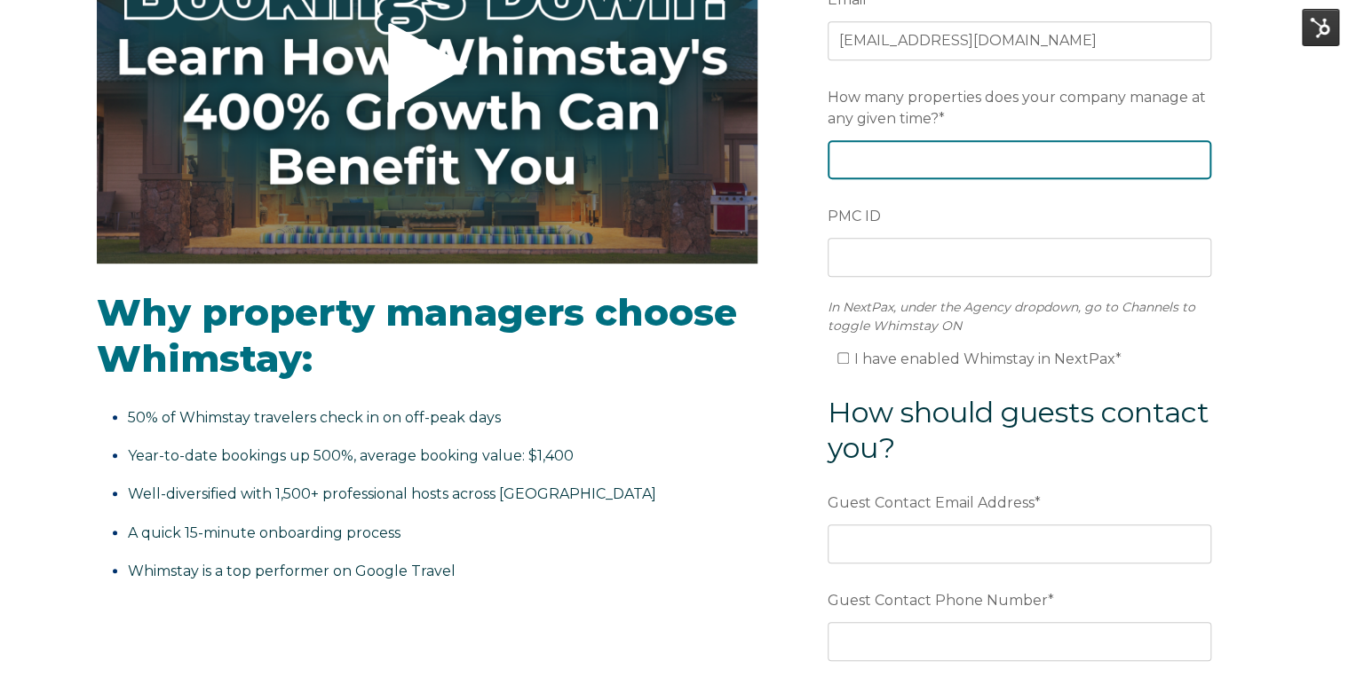
click at [1079, 158] on input "How many properties does your company manage at any given time? *" at bounding box center [1018, 159] width 383 height 39
type input "2"
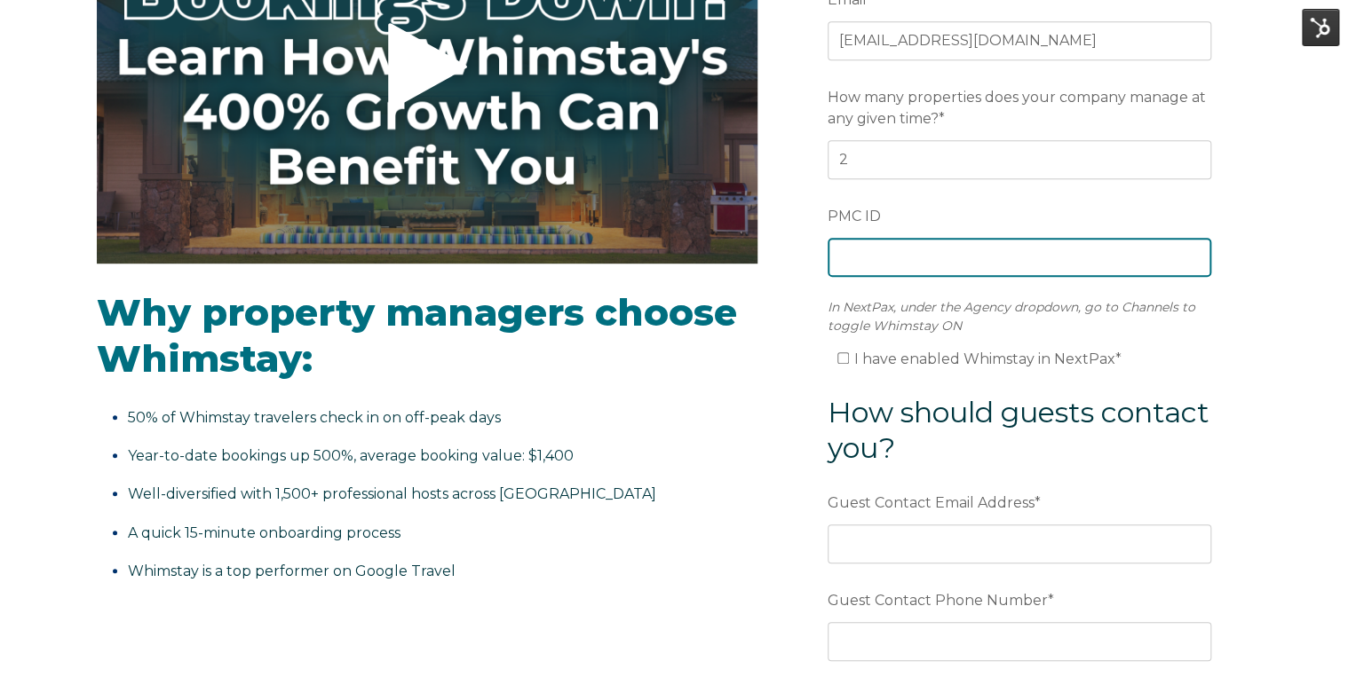
click at [1037, 264] on input "PMC ID" at bounding box center [1018, 257] width 383 height 39
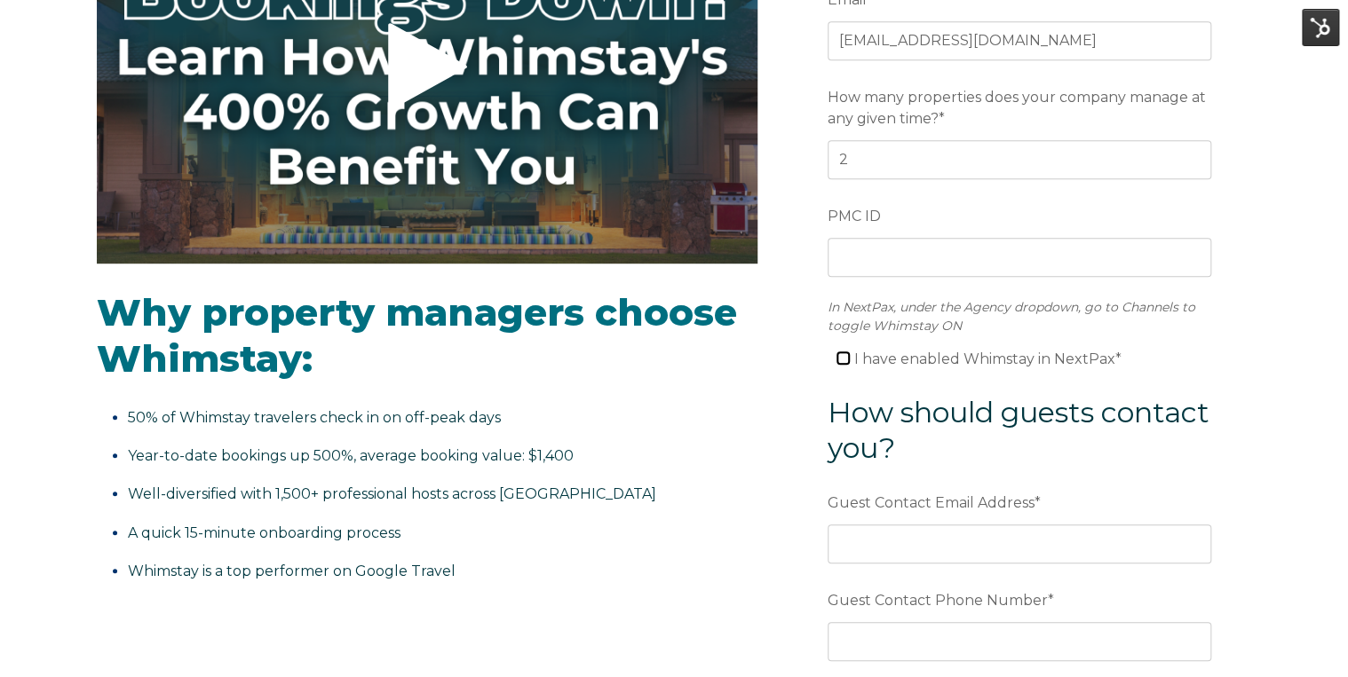
click at [843, 354] on input "I have enabled Whimstay in NextPax *" at bounding box center [843, 358] width 12 height 12
checkbox input "true"
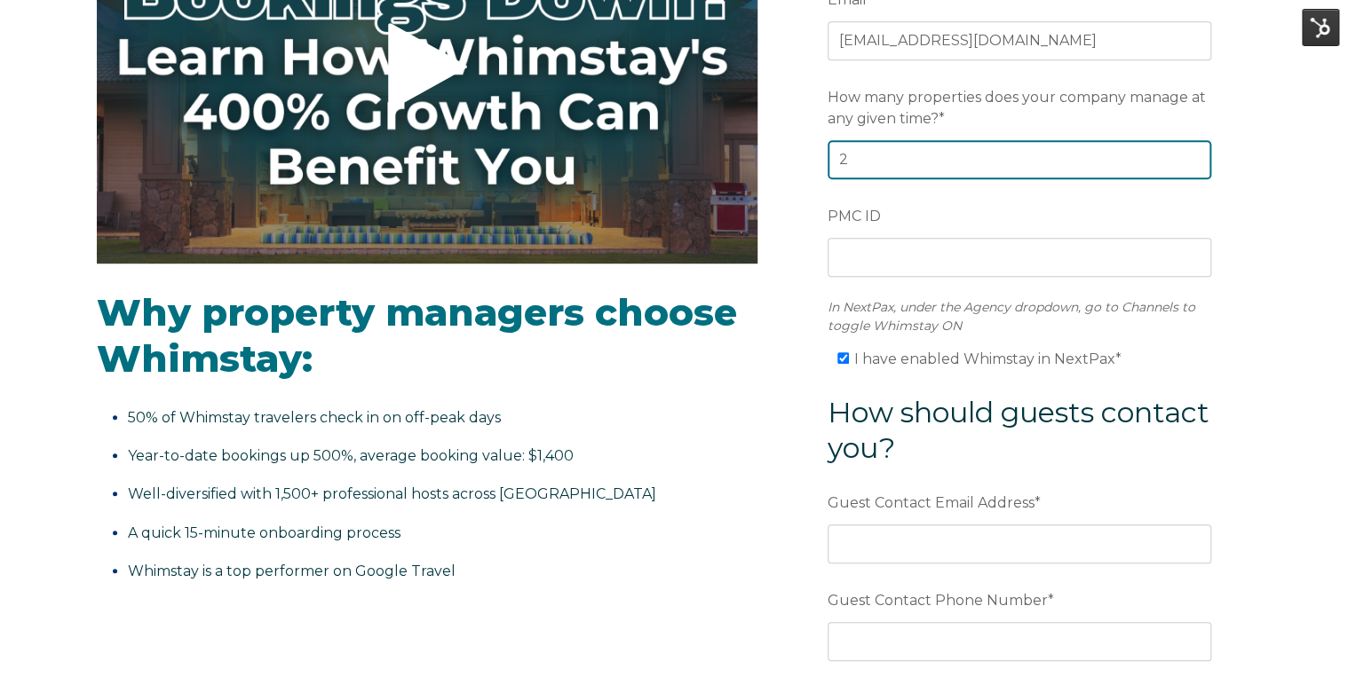
click at [879, 156] on input "2" at bounding box center [1018, 159] width 383 height 39
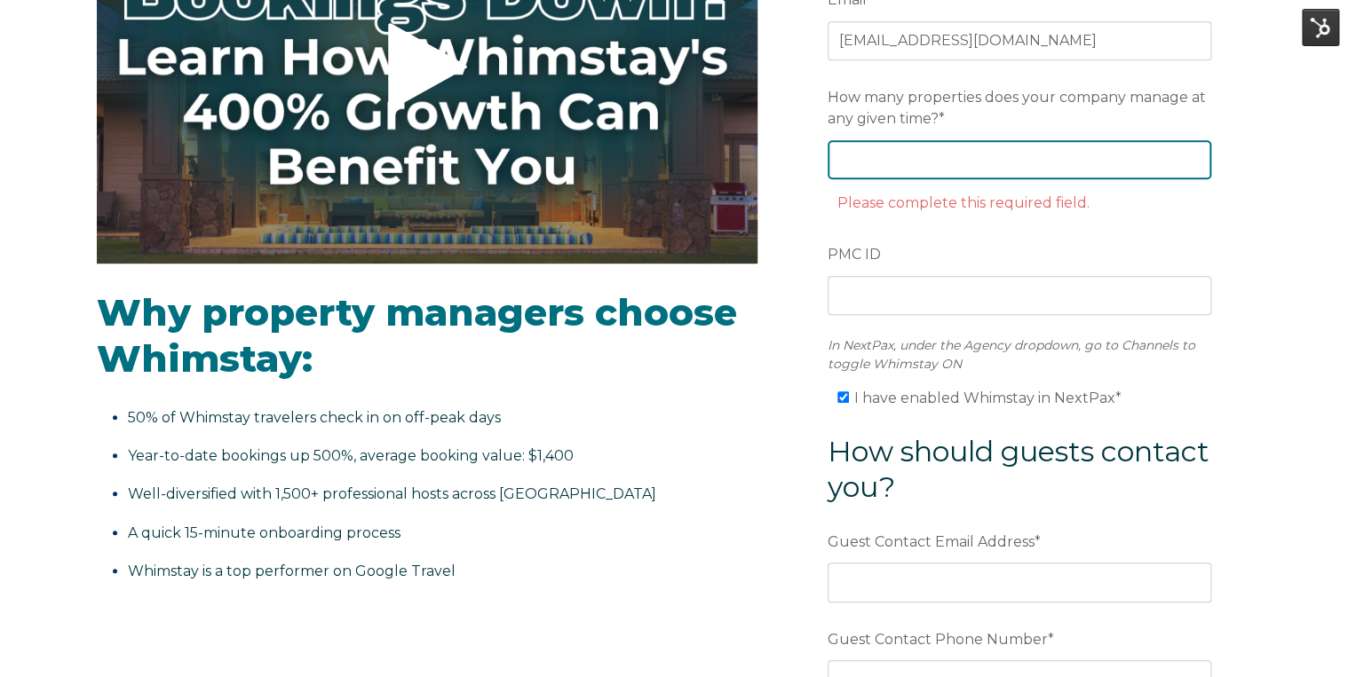
click at [937, 170] on input "How many properties does your company manage at any given time? *" at bounding box center [1018, 159] width 383 height 39
